Goal: Information Seeking & Learning: Learn about a topic

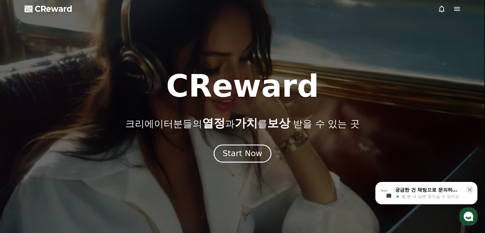
click at [257, 154] on div "Start Now" at bounding box center [242, 153] width 40 height 11
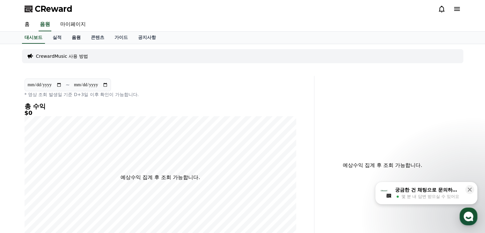
click at [83, 36] on link "음원" at bounding box center [76, 38] width 19 height 12
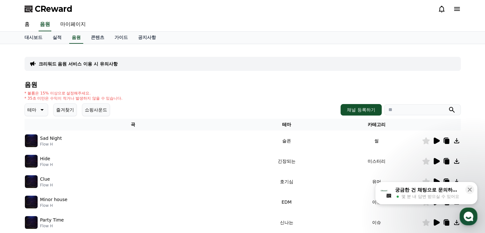
click at [18, 101] on div "크리워드 음원 서비스 이용 시 유의사항 음원 * 볼륨은 15% 이상으로 설정해주세요. * 35초 미만은 수익이 적거나 발생하지 않을 수 있습니…" at bounding box center [242, 198] width 485 height 308
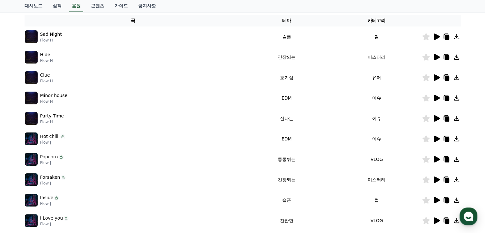
scroll to position [64, 0]
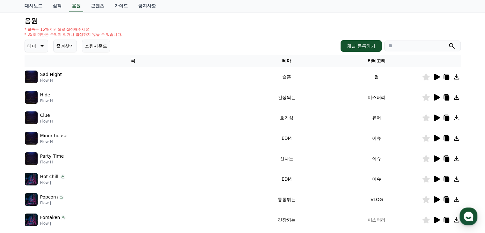
click at [437, 79] on icon at bounding box center [436, 77] width 8 height 8
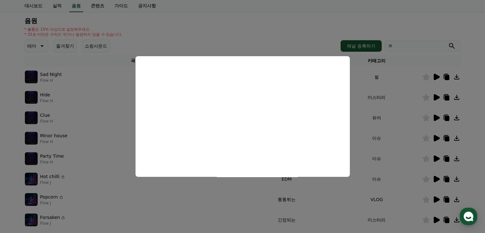
click at [313, 32] on button "close modal" at bounding box center [242, 116] width 485 height 233
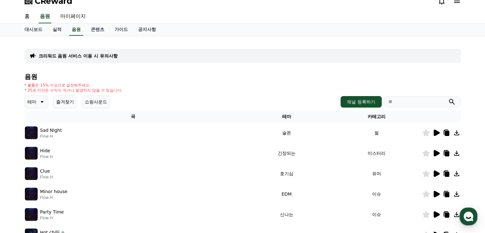
scroll to position [32, 0]
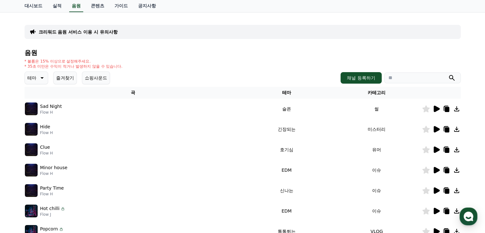
click at [411, 76] on input "search" at bounding box center [422, 77] width 76 height 11
paste input "**********"
type input "**********"
click at [450, 78] on icon "submit" at bounding box center [452, 78] width 8 height 8
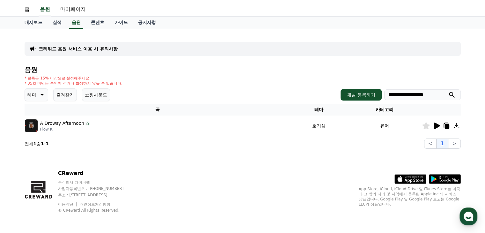
click at [436, 123] on icon at bounding box center [436, 125] width 6 height 6
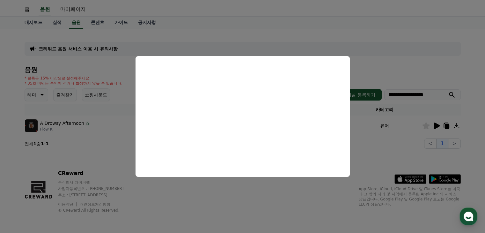
click at [378, 62] on button "close modal" at bounding box center [242, 116] width 485 height 233
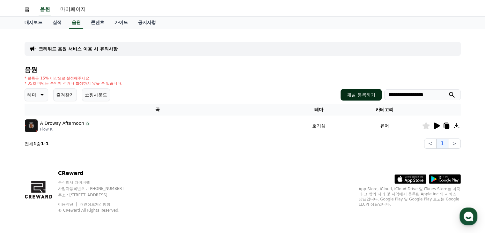
drag, startPoint x: 435, startPoint y: 95, endPoint x: 346, endPoint y: 95, distance: 88.3
click at [346, 95] on div "**********" at bounding box center [400, 94] width 120 height 11
click at [458, 95] on input "search" at bounding box center [422, 94] width 76 height 11
click at [453, 95] on icon "submit" at bounding box center [452, 95] width 6 height 6
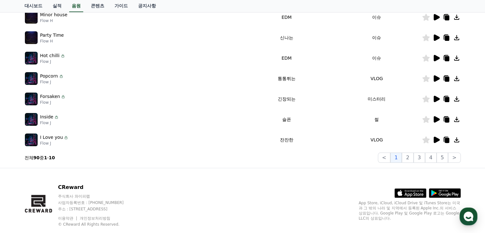
scroll to position [199, 0]
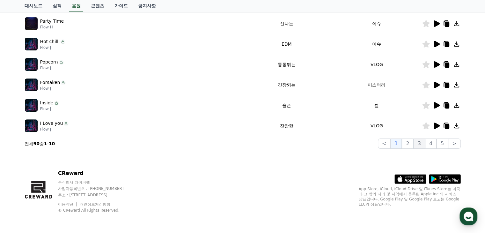
click at [424, 142] on button "3" at bounding box center [418, 143] width 11 height 10
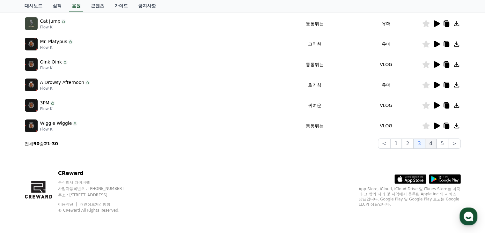
click at [435, 144] on button "4" at bounding box center [430, 143] width 11 height 10
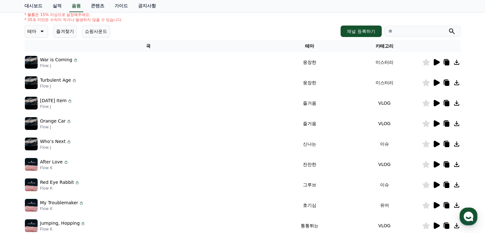
scroll to position [7, 0]
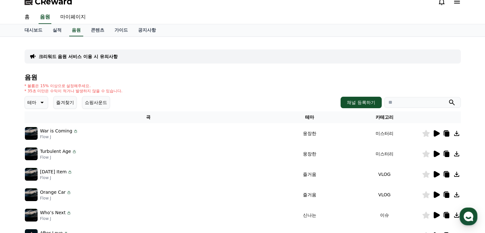
click at [41, 103] on icon at bounding box center [42, 102] width 8 height 8
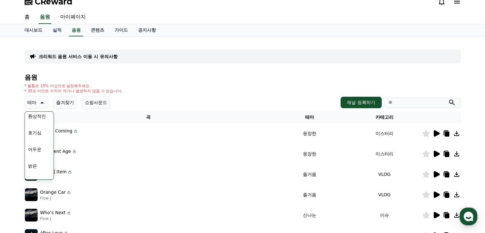
scroll to position [0, 0]
click at [40, 152] on button "호기심" at bounding box center [34, 152] width 18 height 14
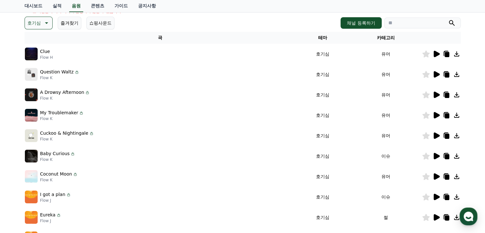
scroll to position [96, 0]
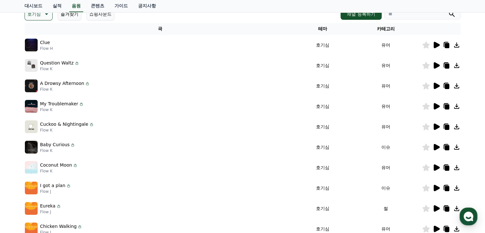
click at [438, 128] on icon at bounding box center [436, 127] width 8 height 8
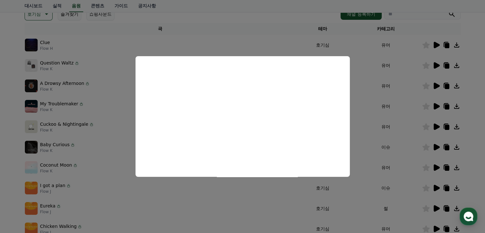
click at [200, 192] on button "close modal" at bounding box center [242, 116] width 485 height 233
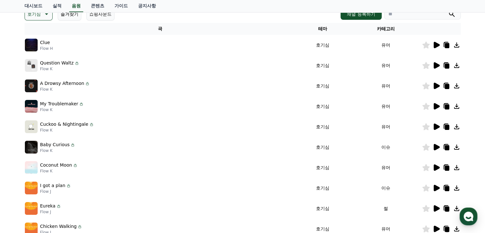
click at [435, 146] on icon at bounding box center [436, 147] width 6 height 6
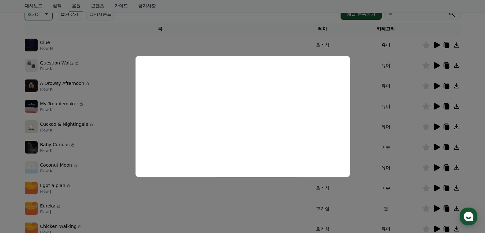
click at [366, 139] on button "close modal" at bounding box center [242, 116] width 485 height 233
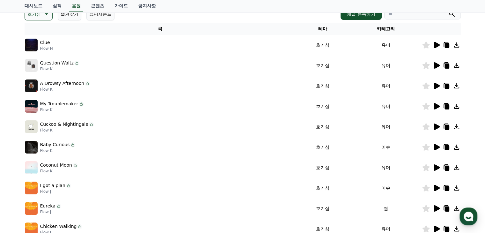
click at [435, 207] on icon at bounding box center [436, 208] width 6 height 6
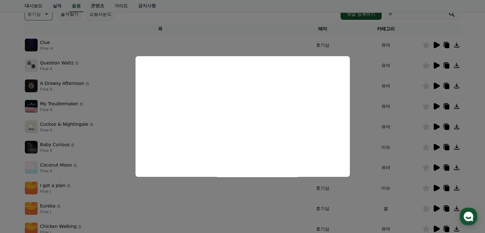
click at [370, 125] on button "close modal" at bounding box center [242, 116] width 485 height 233
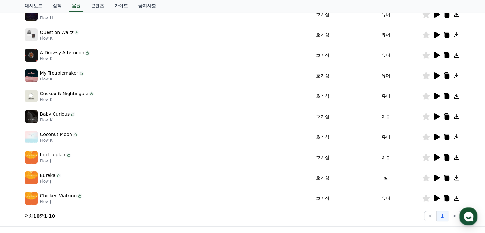
scroll to position [127, 0]
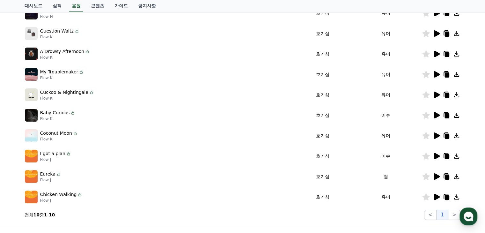
click at [436, 155] on icon at bounding box center [436, 156] width 6 height 6
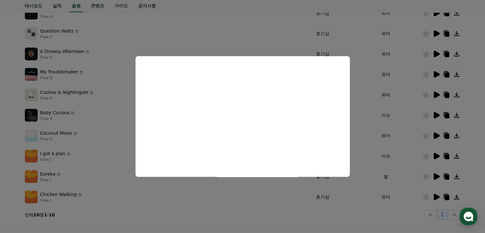
click at [358, 35] on button "close modal" at bounding box center [242, 116] width 485 height 233
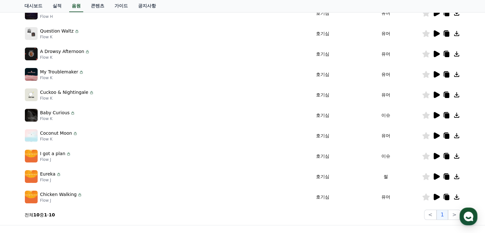
click at [33, 157] on img at bounding box center [31, 155] width 13 height 13
click at [60, 156] on p "I got a plan" at bounding box center [52, 153] width 25 height 7
click at [78, 155] on div "I got a plan Flow J" at bounding box center [160, 155] width 270 height 13
click at [456, 155] on icon at bounding box center [456, 155] width 5 height 5
click at [437, 157] on icon at bounding box center [436, 156] width 6 height 6
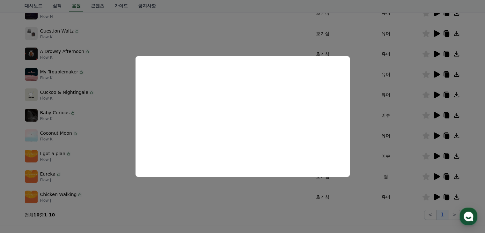
click at [371, 95] on button "close modal" at bounding box center [242, 116] width 485 height 233
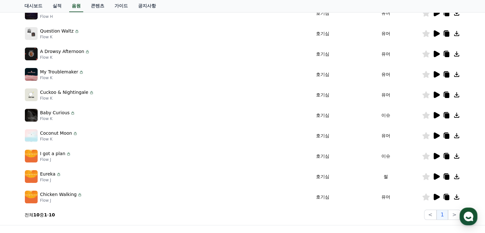
click at [447, 156] on icon at bounding box center [446, 156] width 4 height 5
click at [13, 145] on div "크리워드 음원 서비스 이용 시 유의사항 음원 * 볼륨은 15% 이상으로 설정해주세요. * 35초 미만은 수익이 적거나 발생하지 않을 수 있습니…" at bounding box center [242, 71] width 485 height 308
click at [446, 176] on icon at bounding box center [446, 176] width 4 height 5
click at [0, 109] on div "크리워드 음원 서비스 이용 시 유의사항 음원 * 볼륨은 15% 이상으로 설정해주세요. * 35초 미만은 수익이 적거나 발생하지 않을 수 있습니…" at bounding box center [242, 71] width 485 height 308
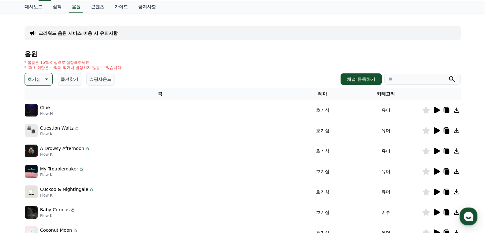
scroll to position [32, 0]
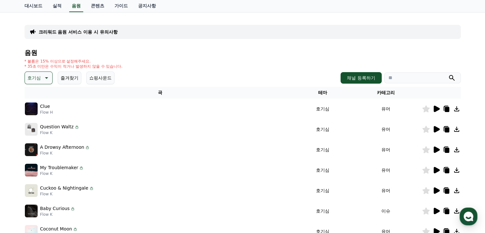
click at [445, 149] on icon at bounding box center [446, 150] width 4 height 5
click at [0, 120] on div "크리워드 음원 서비스 이용 시 유의사항 음원 * 볼륨은 15% 이상으로 설정해주세요. * 35초 미만은 수익이 적거나 발생하지 않을 수 있습니…" at bounding box center [242, 166] width 485 height 308
click at [435, 149] on icon at bounding box center [436, 149] width 6 height 6
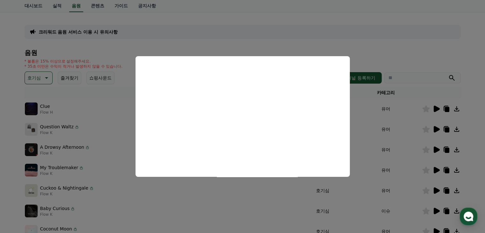
click at [446, 30] on button "close modal" at bounding box center [242, 116] width 485 height 233
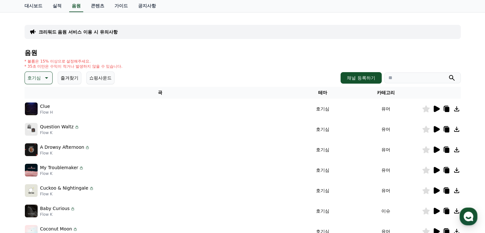
click at [48, 81] on icon at bounding box center [46, 78] width 8 height 8
click at [42, 111] on button "환상적인" at bounding box center [36, 111] width 23 height 14
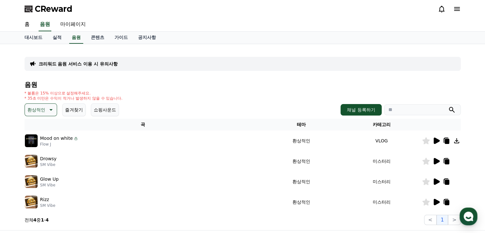
click at [435, 141] on icon at bounding box center [436, 140] width 6 height 6
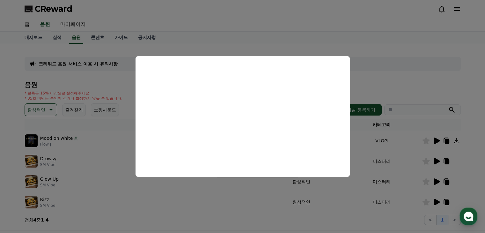
click at [382, 80] on button "close modal" at bounding box center [242, 116] width 485 height 233
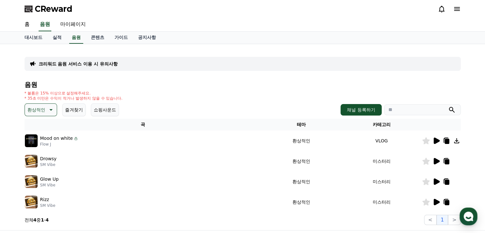
click at [437, 157] on icon at bounding box center [436, 161] width 8 height 8
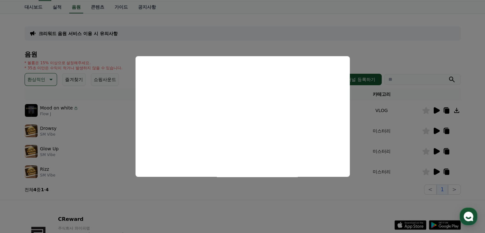
scroll to position [32, 0]
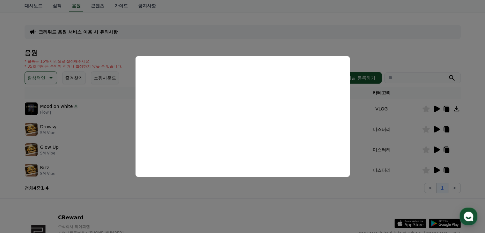
click at [393, 52] on button "close modal" at bounding box center [242, 116] width 485 height 233
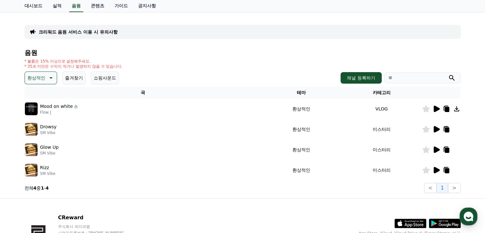
click at [37, 79] on p "환상적인" at bounding box center [36, 77] width 18 height 9
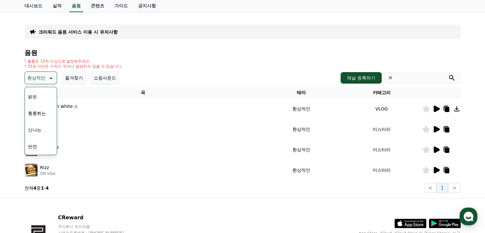
scroll to position [64, 0]
click at [39, 115] on button "통통튀는" at bounding box center [36, 114] width 23 height 14
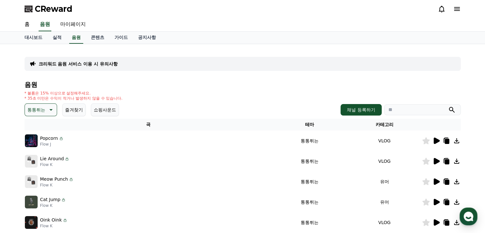
click at [440, 140] on div at bounding box center [441, 141] width 38 height 8
click at [439, 141] on icon at bounding box center [436, 141] width 8 height 8
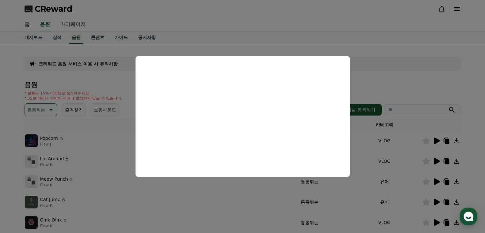
click at [391, 63] on button "close modal" at bounding box center [242, 116] width 485 height 233
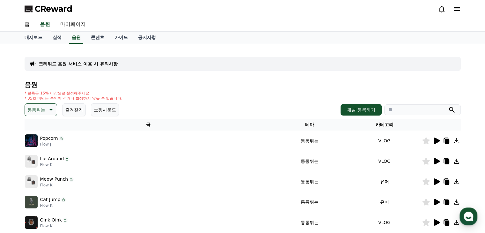
click at [437, 162] on icon at bounding box center [436, 161] width 6 height 6
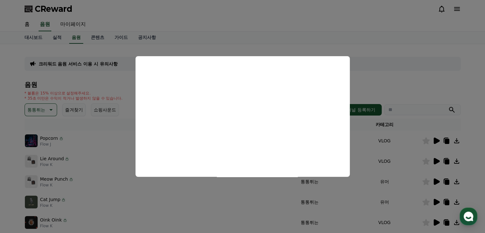
click at [424, 56] on button "close modal" at bounding box center [242, 116] width 485 height 233
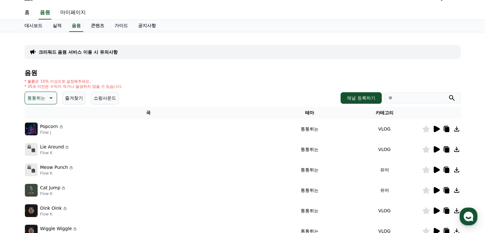
scroll to position [32, 0]
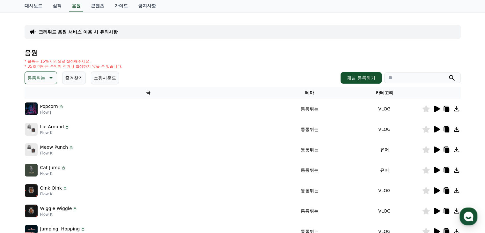
click at [436, 148] on icon at bounding box center [436, 149] width 6 height 6
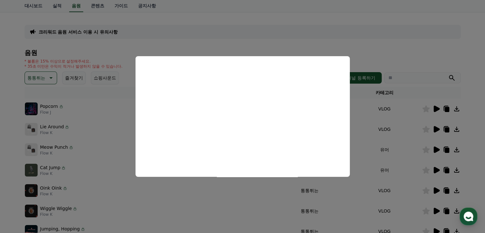
click at [392, 154] on button "close modal" at bounding box center [242, 116] width 485 height 233
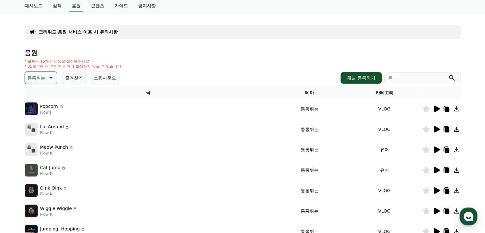
click at [433, 168] on icon at bounding box center [436, 170] width 6 height 6
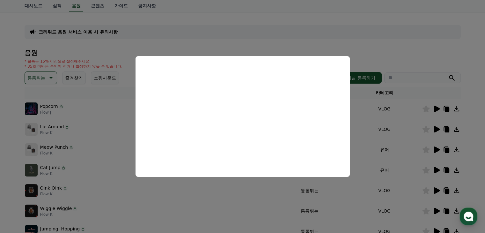
click at [389, 159] on button "close modal" at bounding box center [242, 116] width 485 height 233
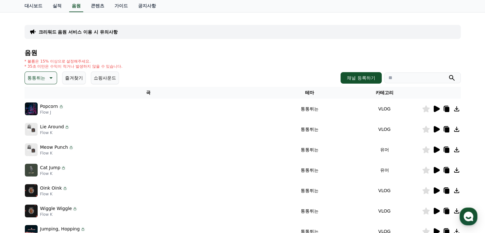
click at [439, 190] on icon at bounding box center [436, 190] width 6 height 6
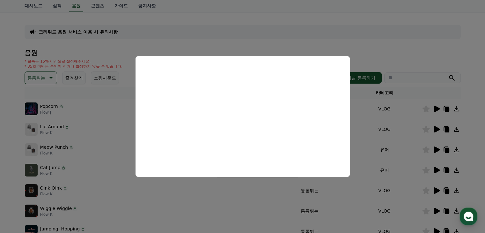
click at [380, 151] on button "close modal" at bounding box center [242, 116] width 485 height 233
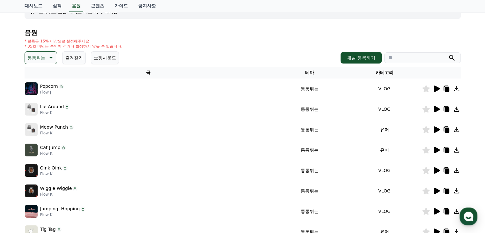
scroll to position [64, 0]
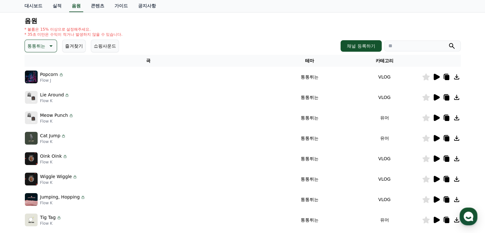
click at [435, 179] on icon at bounding box center [436, 179] width 6 height 6
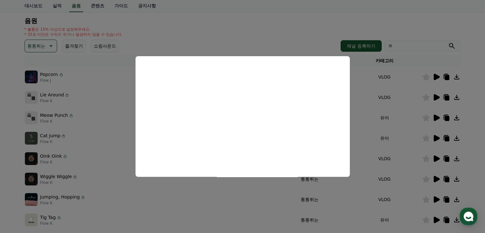
click at [380, 114] on button "close modal" at bounding box center [242, 116] width 485 height 233
click at [47, 46] on icon at bounding box center [51, 46] width 8 height 8
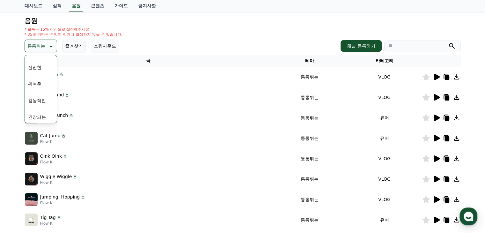
scroll to position [263, 0]
click at [41, 112] on button "코믹한" at bounding box center [34, 115] width 18 height 14
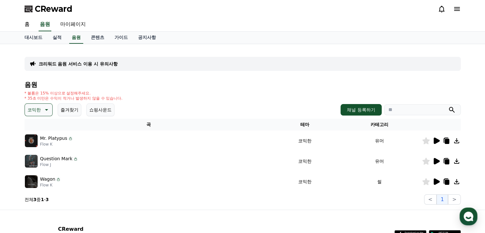
click at [436, 141] on icon at bounding box center [436, 140] width 6 height 6
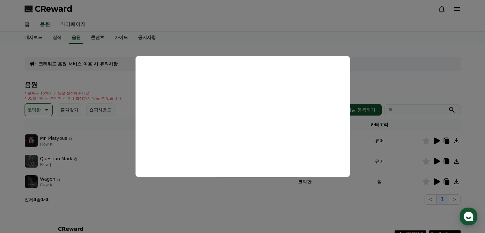
click at [399, 74] on button "close modal" at bounding box center [242, 116] width 485 height 233
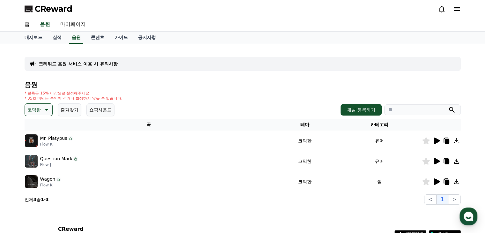
click at [436, 159] on icon at bounding box center [436, 161] width 6 height 6
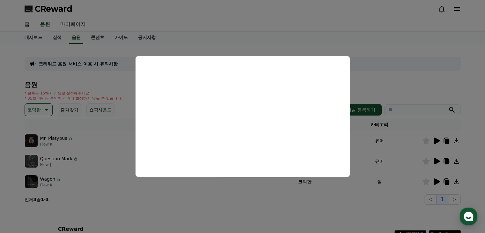
click at [398, 71] on button "close modal" at bounding box center [242, 116] width 485 height 233
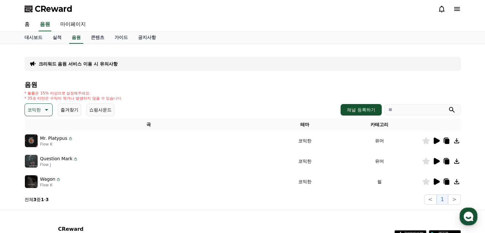
click at [438, 184] on icon at bounding box center [436, 181] width 8 height 8
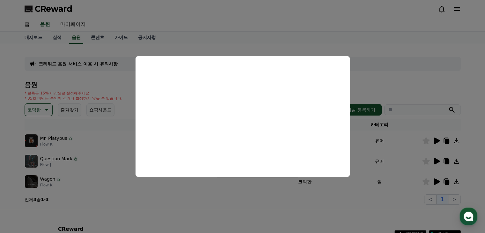
click at [432, 67] on button "close modal" at bounding box center [242, 116] width 485 height 233
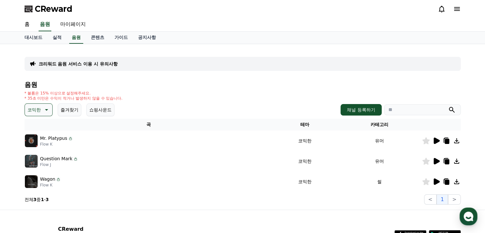
click at [445, 183] on icon at bounding box center [446, 181] width 4 height 5
click at [0, 120] on div "크리워드 음원 서비스 이용 시 유의사항 음원 * 볼륨은 15% 이상으로 설정해주세요. * 35초 미만은 수익이 적거나 발생하지 않을 수 있습니…" at bounding box center [242, 126] width 485 height 165
click at [39, 114] on button "코믹한" at bounding box center [39, 109] width 28 height 13
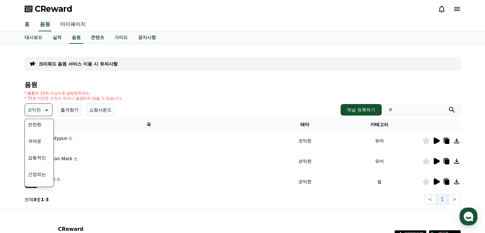
scroll to position [231, 0]
click at [40, 161] on button "귀여운" at bounding box center [34, 161] width 18 height 14
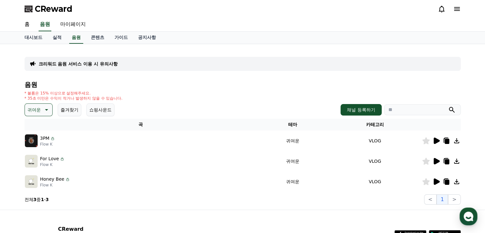
click at [436, 143] on icon at bounding box center [436, 141] width 8 height 8
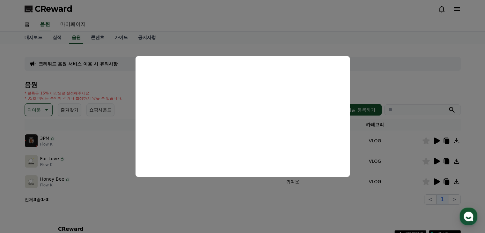
drag, startPoint x: 381, startPoint y: 81, endPoint x: 412, endPoint y: 128, distance: 56.7
click at [381, 81] on button "close modal" at bounding box center [242, 116] width 485 height 233
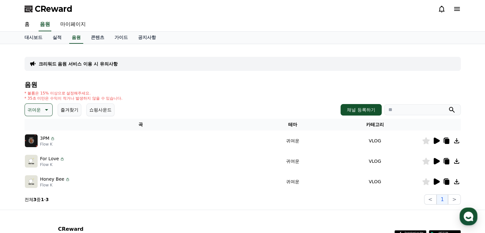
click at [436, 162] on icon at bounding box center [436, 161] width 6 height 6
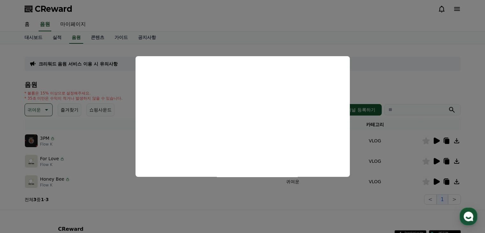
click at [386, 75] on button "close modal" at bounding box center [242, 116] width 485 height 233
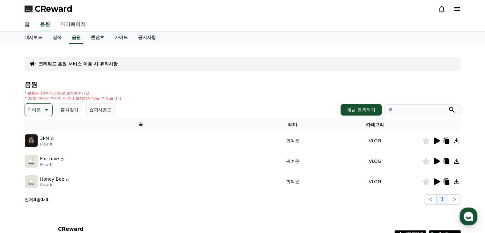
click at [40, 110] on p "귀여운" at bounding box center [33, 109] width 13 height 9
click at [38, 160] on button "호기심" at bounding box center [34, 160] width 18 height 14
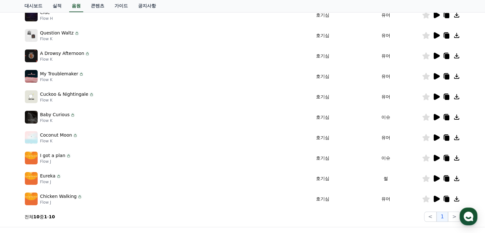
scroll to position [103, 0]
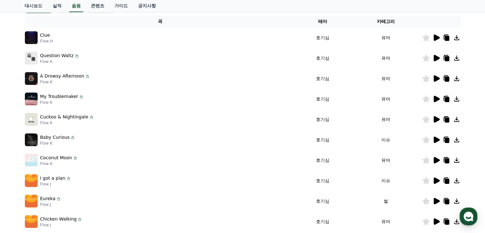
click at [436, 35] on icon at bounding box center [436, 37] width 6 height 6
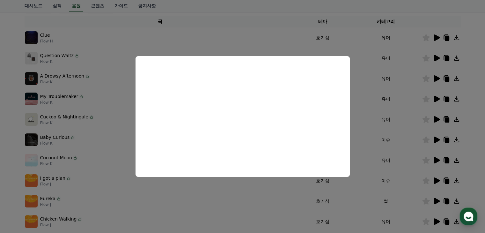
click at [373, 75] on button "close modal" at bounding box center [242, 116] width 485 height 233
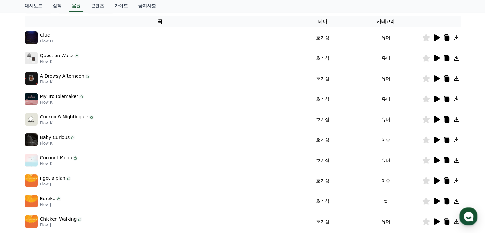
click at [437, 60] on icon at bounding box center [436, 58] width 8 height 8
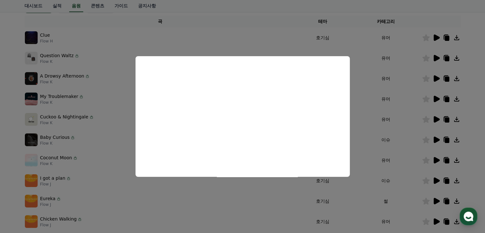
click at [395, 98] on button "close modal" at bounding box center [242, 116] width 485 height 233
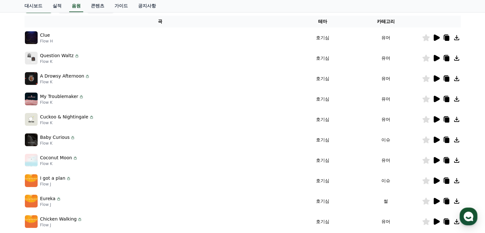
click at [435, 78] on icon at bounding box center [436, 78] width 6 height 6
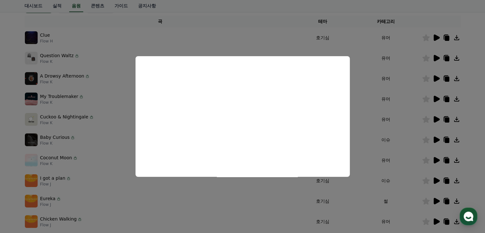
click at [370, 95] on button "close modal" at bounding box center [242, 116] width 485 height 233
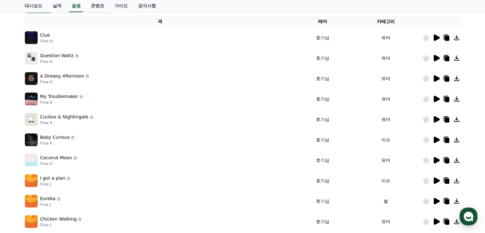
click at [437, 99] on icon at bounding box center [436, 99] width 6 height 6
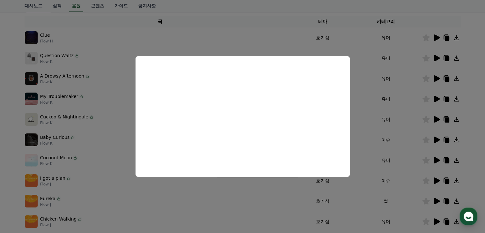
click at [390, 90] on button "close modal" at bounding box center [242, 116] width 485 height 233
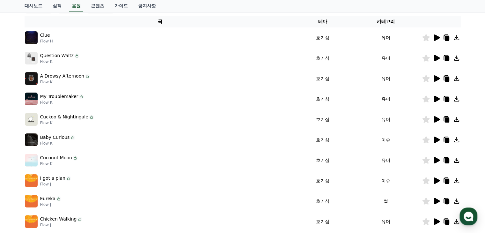
click at [434, 116] on icon at bounding box center [436, 119] width 6 height 6
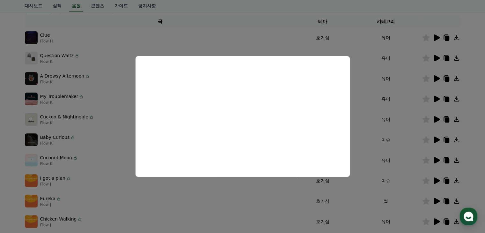
click at [374, 127] on button "close modal" at bounding box center [242, 116] width 485 height 233
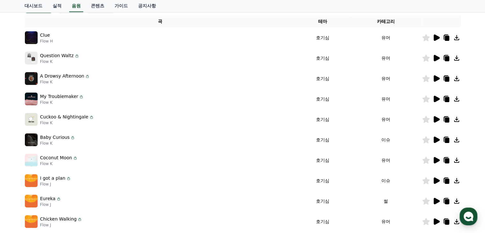
click at [437, 141] on icon at bounding box center [436, 140] width 8 height 8
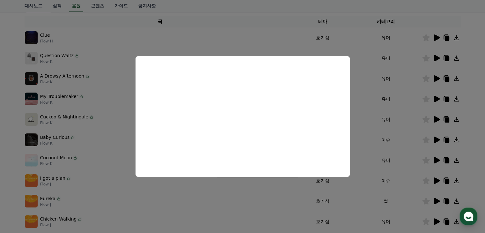
click at [379, 121] on button "close modal" at bounding box center [242, 116] width 485 height 233
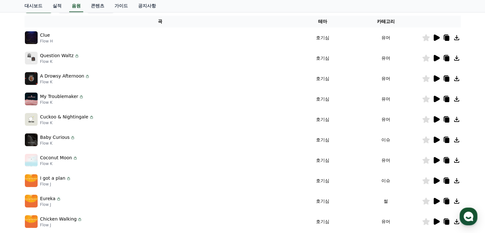
click at [434, 161] on icon at bounding box center [436, 160] width 6 height 6
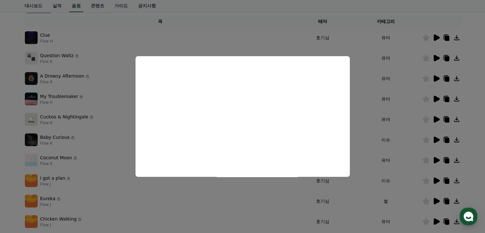
click at [370, 134] on button "close modal" at bounding box center [242, 116] width 485 height 233
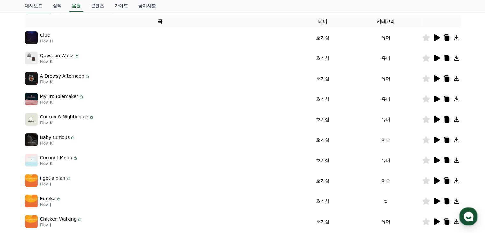
click at [433, 181] on icon at bounding box center [436, 180] width 6 height 6
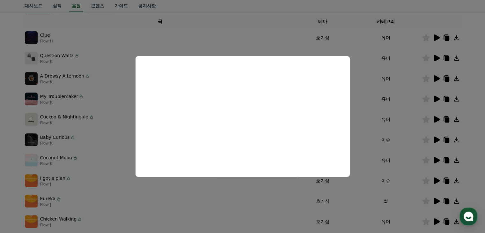
click at [372, 147] on button "close modal" at bounding box center [242, 116] width 485 height 233
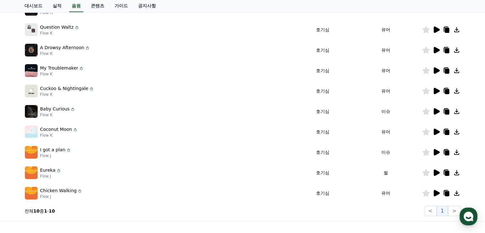
scroll to position [135, 0]
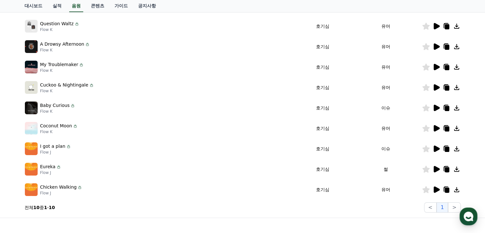
click at [434, 190] on icon at bounding box center [436, 189] width 6 height 6
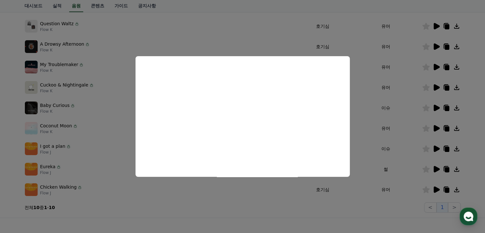
click at [378, 93] on button "close modal" at bounding box center [242, 116] width 485 height 233
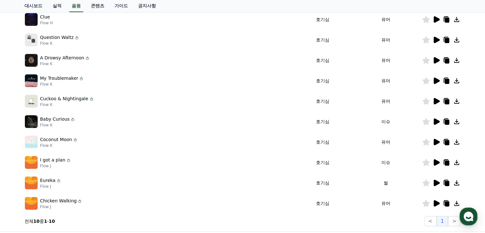
scroll to position [71, 0]
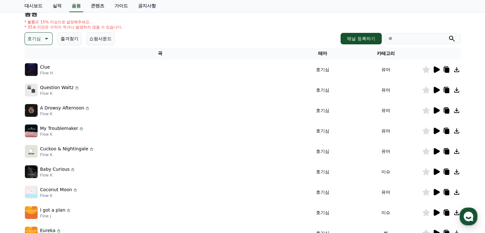
click at [436, 92] on icon at bounding box center [436, 90] width 8 height 8
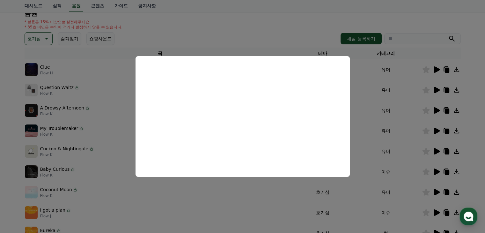
click at [404, 80] on button "close modal" at bounding box center [242, 116] width 485 height 233
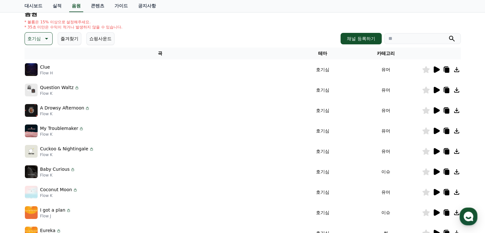
click at [432, 109] on icon at bounding box center [436, 110] width 8 height 8
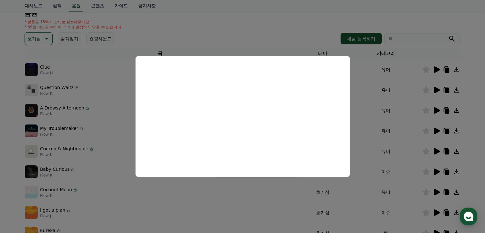
click at [395, 115] on button "close modal" at bounding box center [242, 116] width 485 height 233
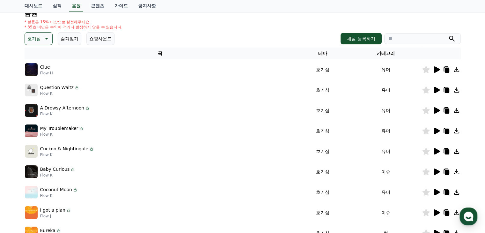
click at [436, 131] on icon at bounding box center [436, 130] width 6 height 6
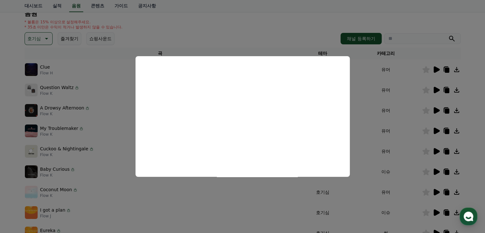
click at [366, 102] on button "close modal" at bounding box center [242, 116] width 485 height 233
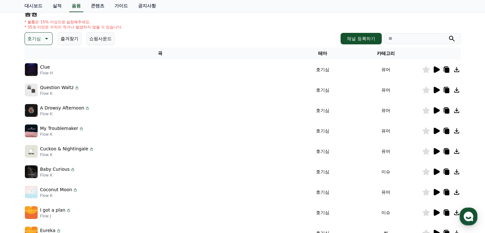
click at [447, 132] on icon at bounding box center [446, 131] width 4 height 5
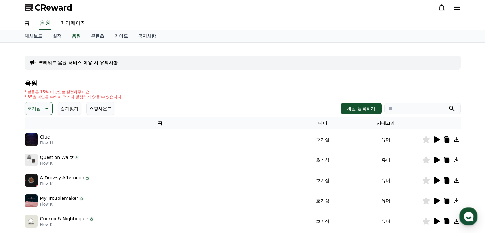
scroll to position [0, 0]
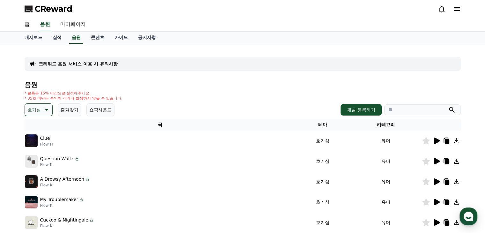
click at [58, 35] on link "실적" at bounding box center [56, 38] width 19 height 12
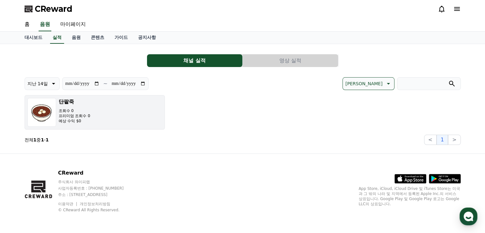
click at [91, 119] on button "단팥죽 조회수 0 프리미엄 조회수 0 예상 수익 $0" at bounding box center [95, 112] width 140 height 34
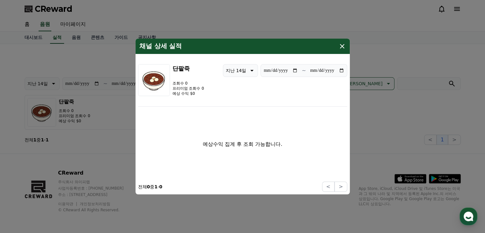
click at [341, 46] on icon "modal" at bounding box center [342, 46] width 8 height 8
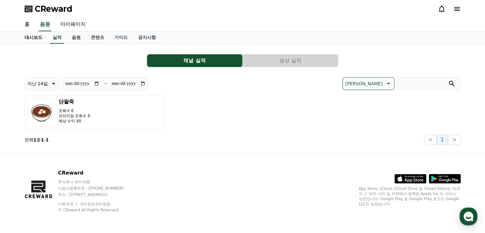
click at [27, 36] on link "대시보드" at bounding box center [33, 38] width 28 height 12
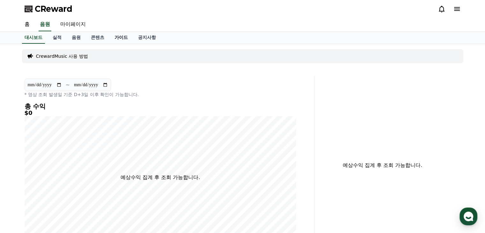
drag, startPoint x: 60, startPoint y: 111, endPoint x: 114, endPoint y: 33, distance: 94.6
click at [61, 111] on h5 "$0" at bounding box center [161, 113] width 272 height 6
click at [118, 42] on link "가이드" at bounding box center [121, 38] width 24 height 12
click at [98, 34] on link "콘텐츠" at bounding box center [98, 38] width 24 height 12
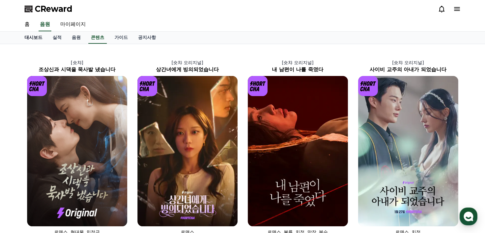
click at [38, 37] on link "대시보드" at bounding box center [33, 38] width 28 height 12
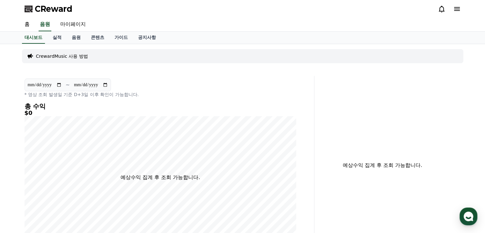
drag, startPoint x: 62, startPoint y: 94, endPoint x: 122, endPoint y: 96, distance: 59.9
click at [122, 96] on p "* 영상 조회 발생일 기준 D+3일 이후 확인이 가능합니다." at bounding box center [161, 94] width 272 height 6
click at [111, 106] on h4 "총 수익" at bounding box center [161, 106] width 272 height 7
